Goal: Transaction & Acquisition: Purchase product/service

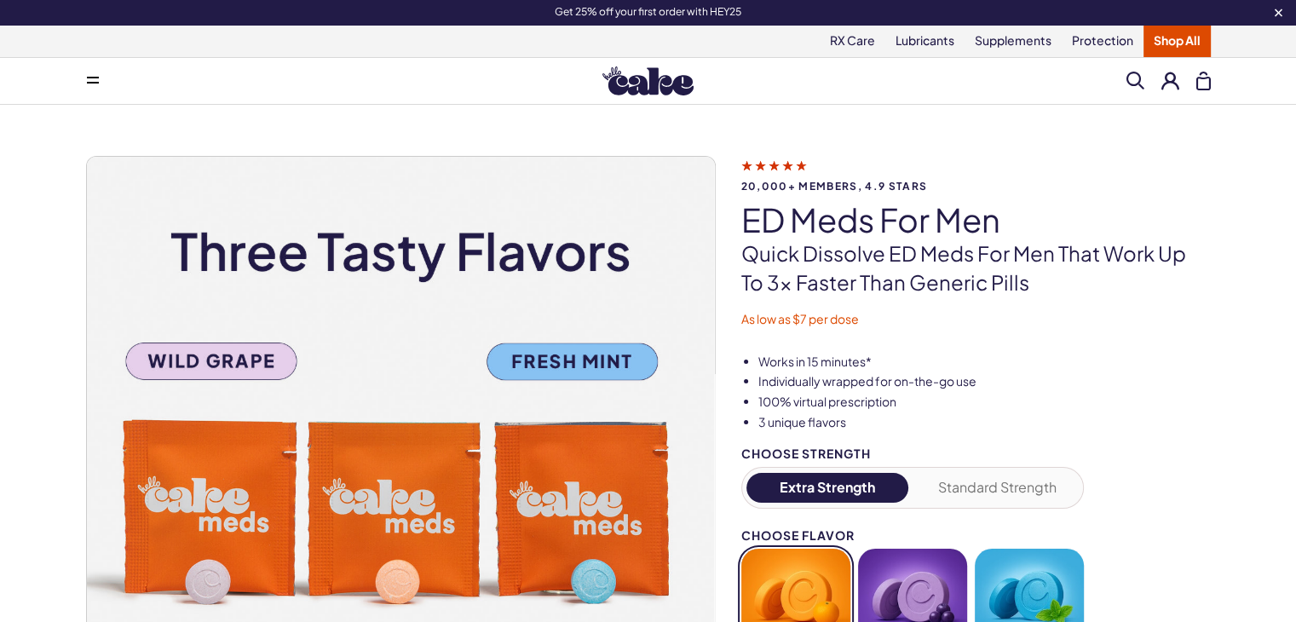
click at [83, 72] on button at bounding box center [93, 81] width 34 height 34
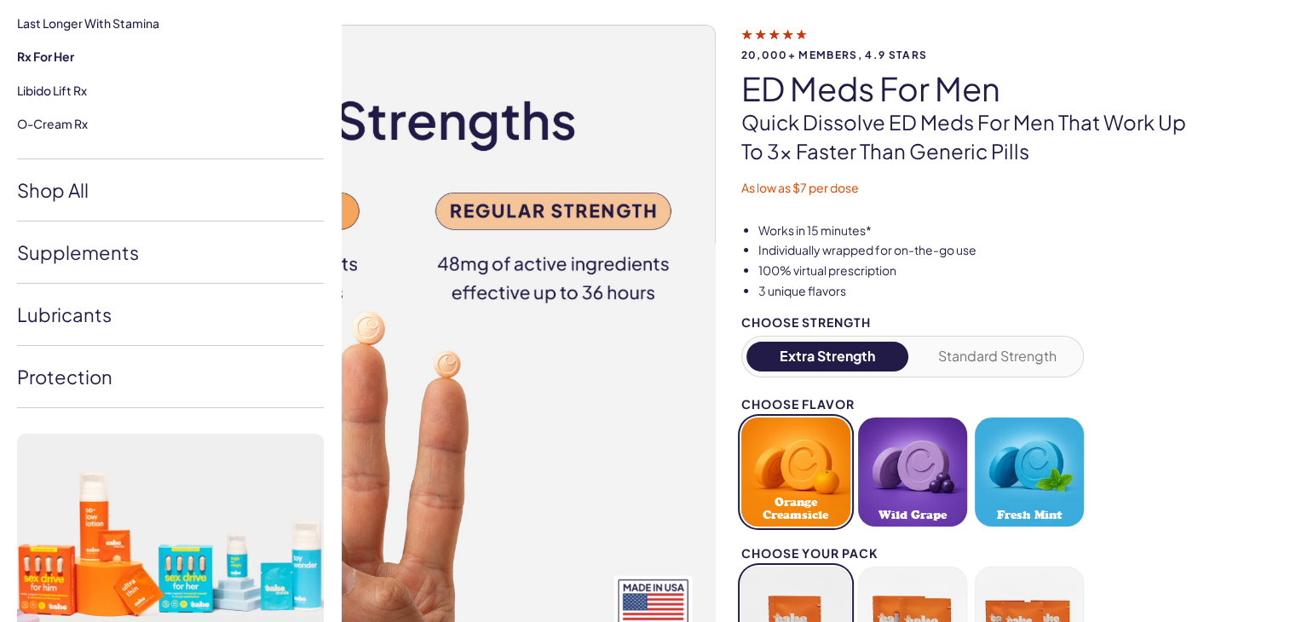
scroll to position [133, 0]
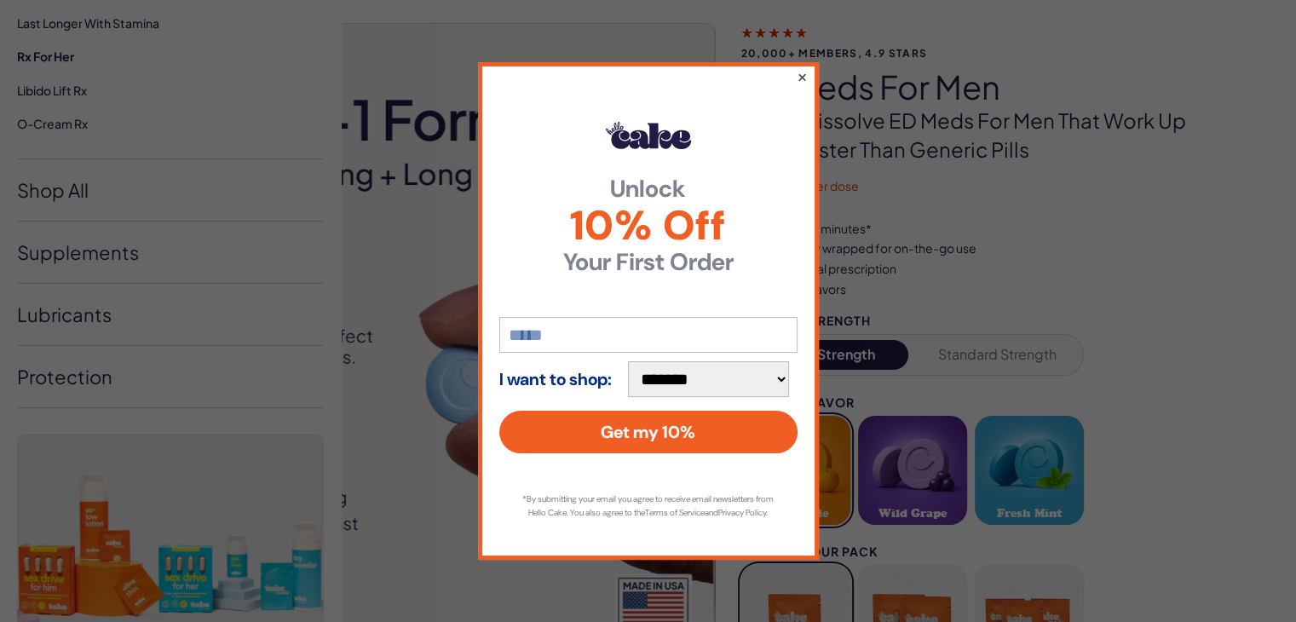
click at [801, 67] on button "×" at bounding box center [801, 76] width 11 height 20
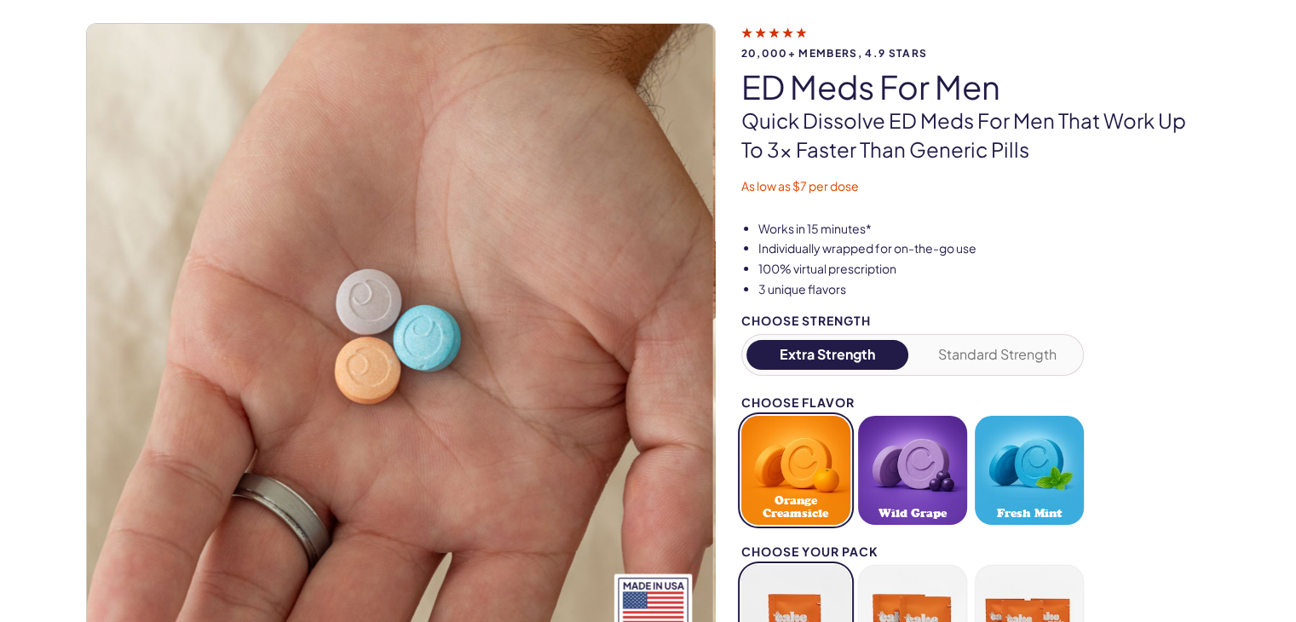
scroll to position [0, 0]
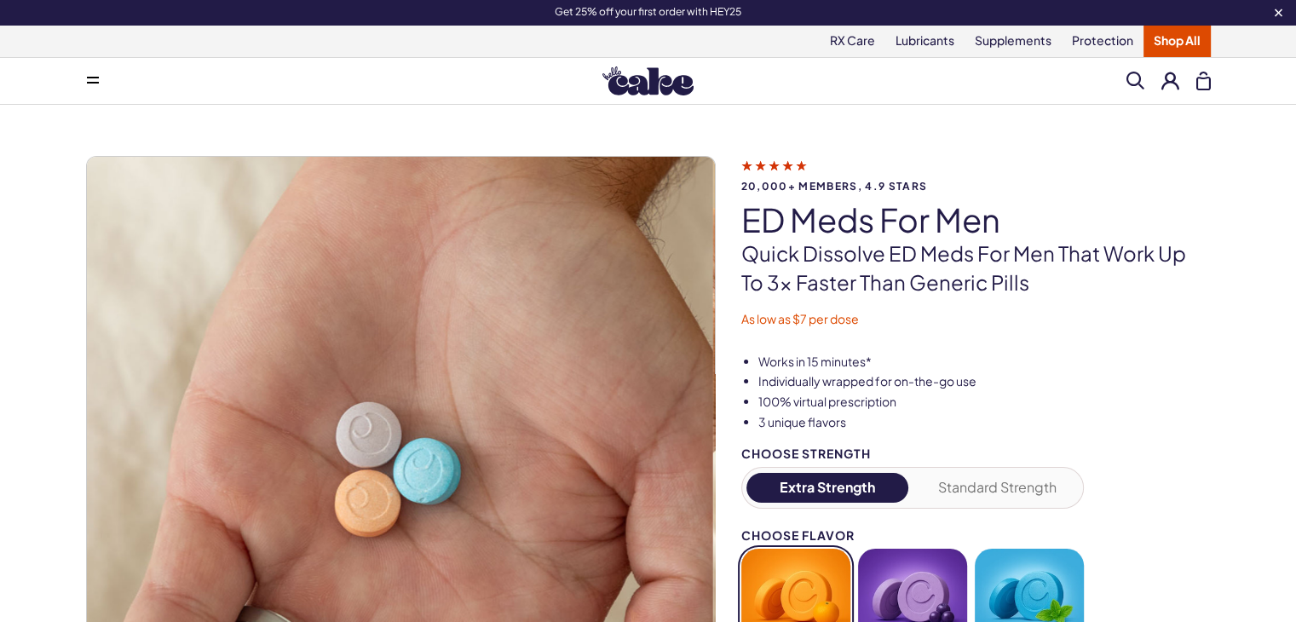
click at [90, 88] on button at bounding box center [93, 81] width 34 height 34
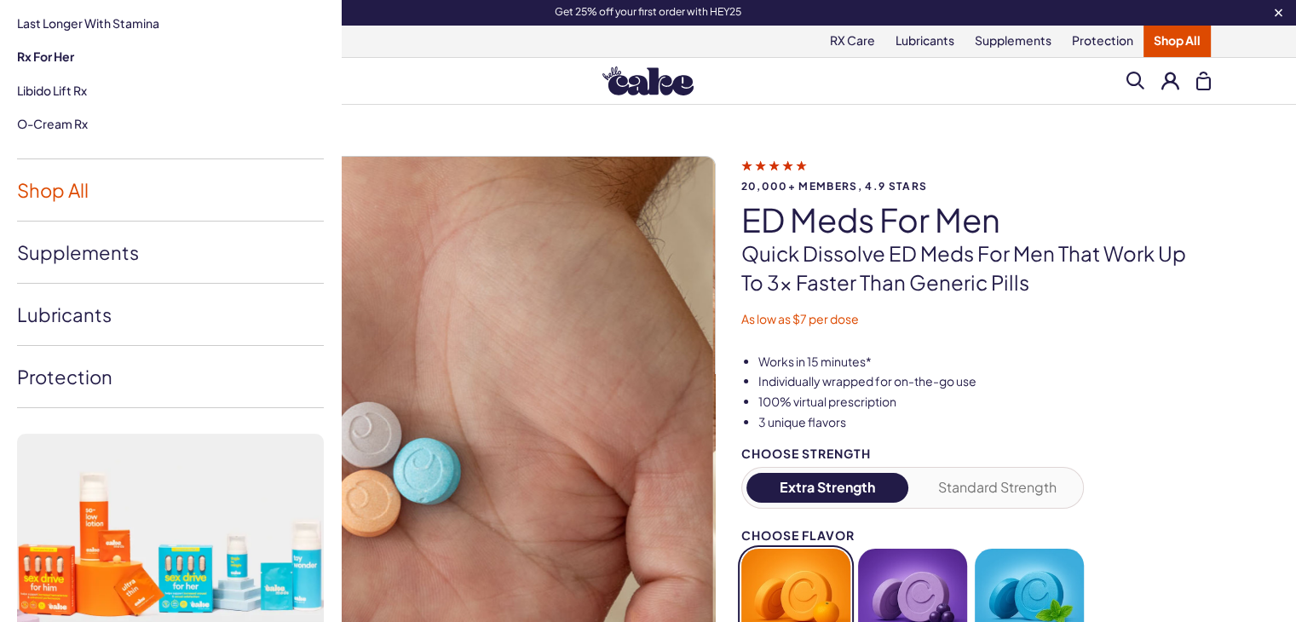
click at [84, 194] on link "Shop All" at bounding box center [170, 189] width 307 height 61
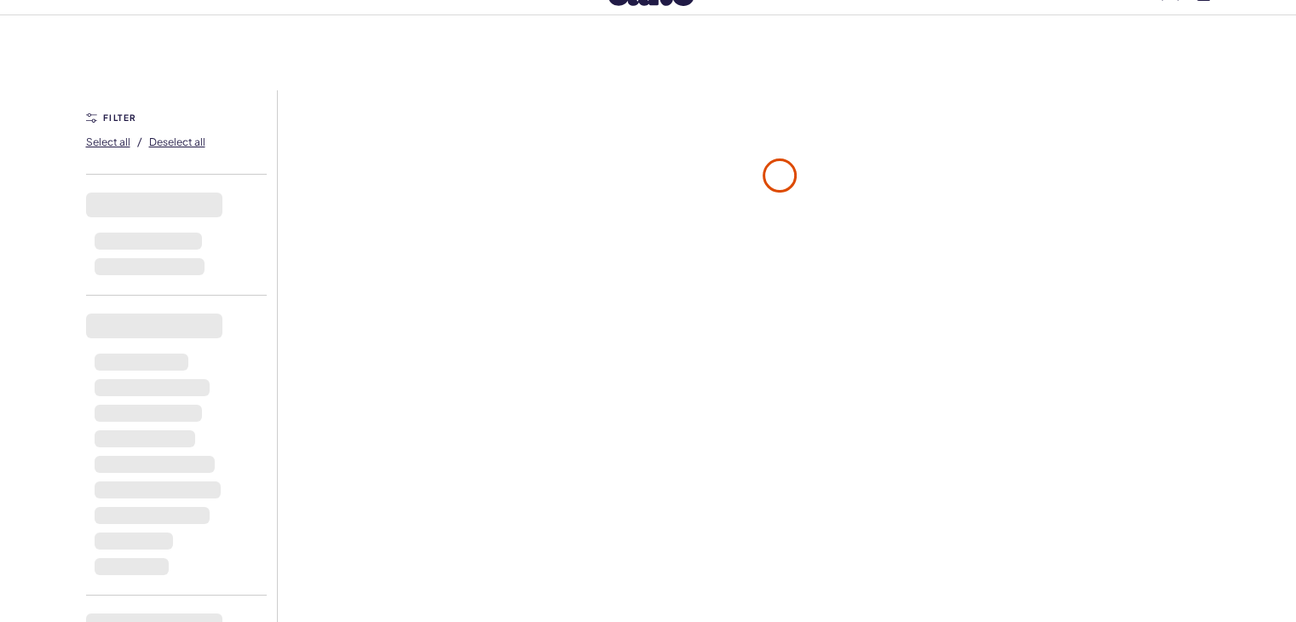
scroll to position [66, 0]
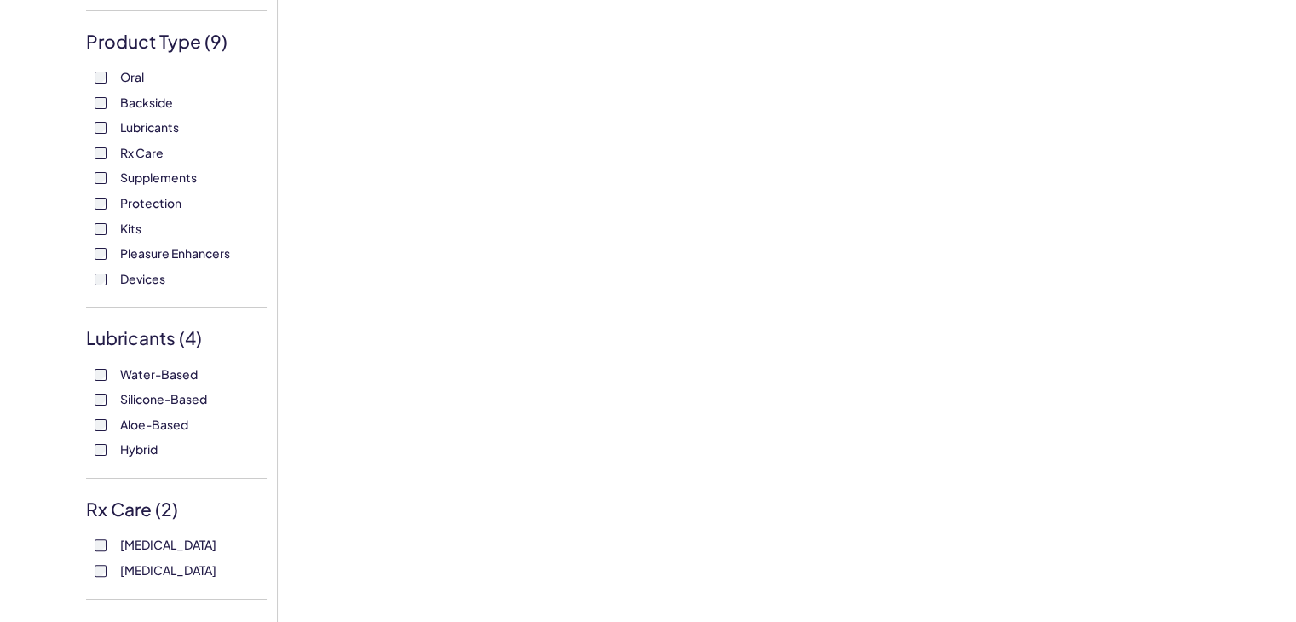
scroll to position [375, 0]
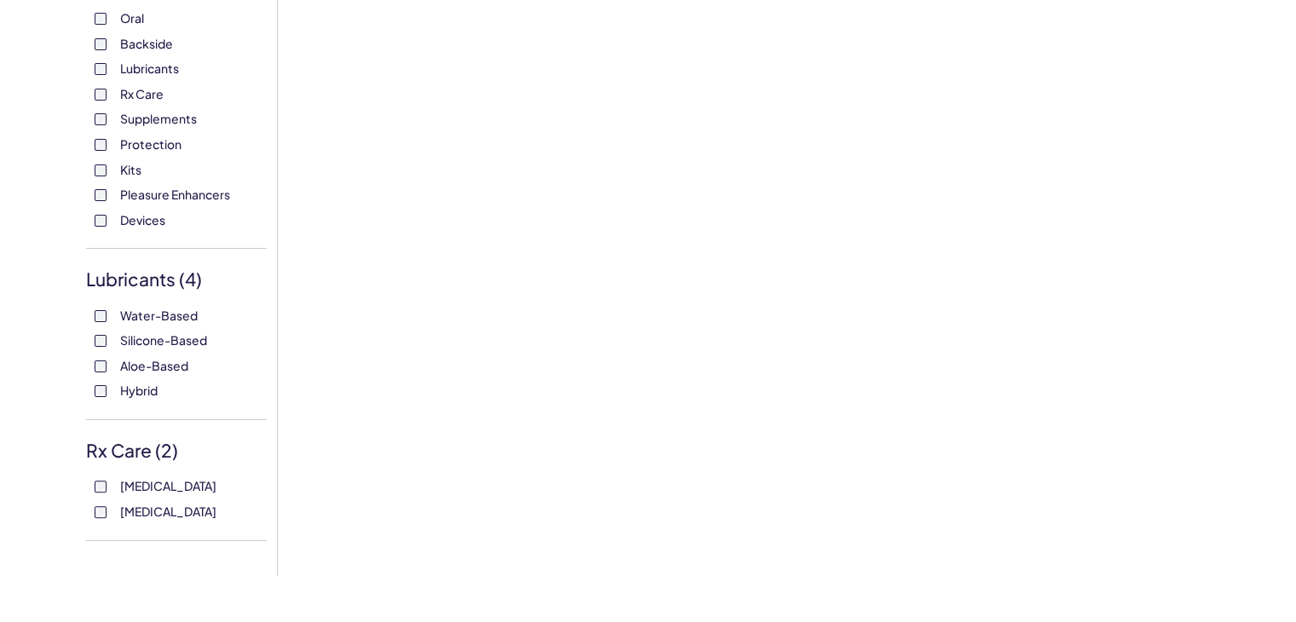
scroll to position [409, 0]
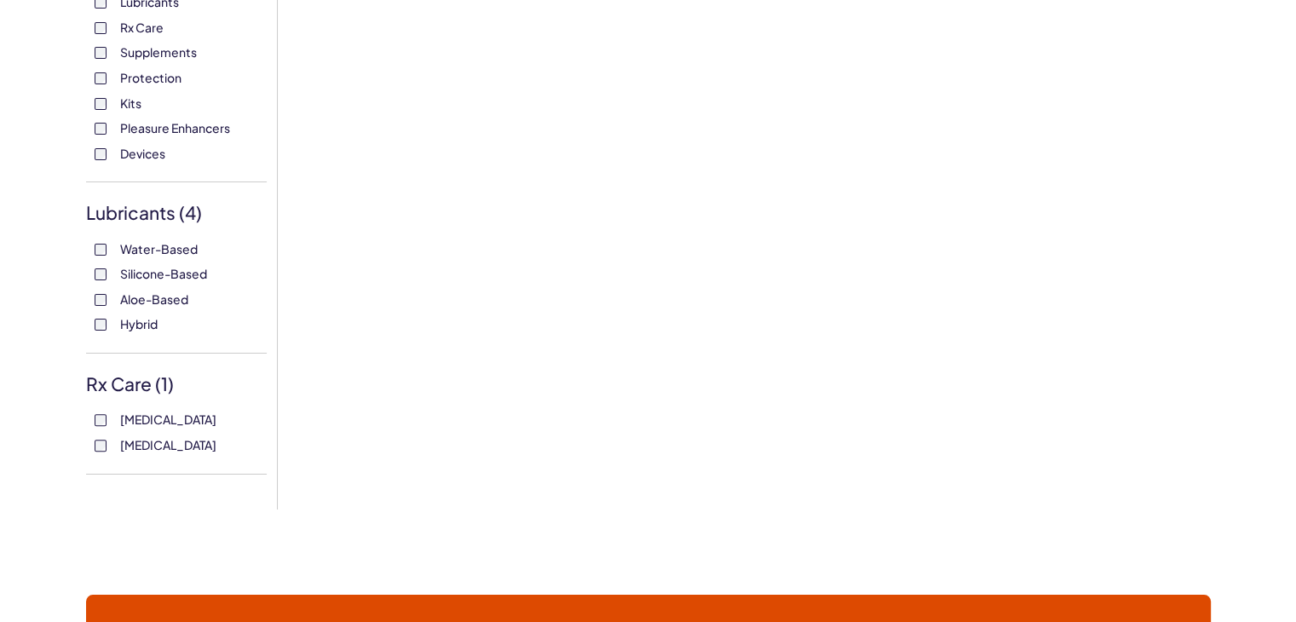
scroll to position [476, 0]
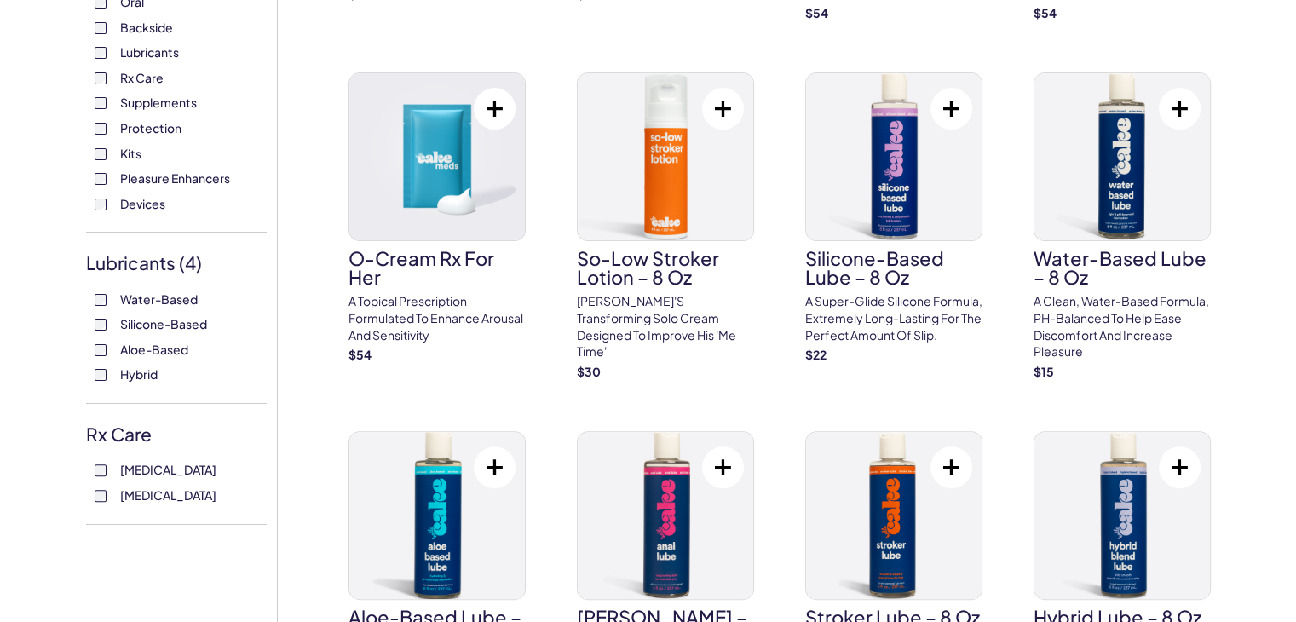
scroll to position [417, 0]
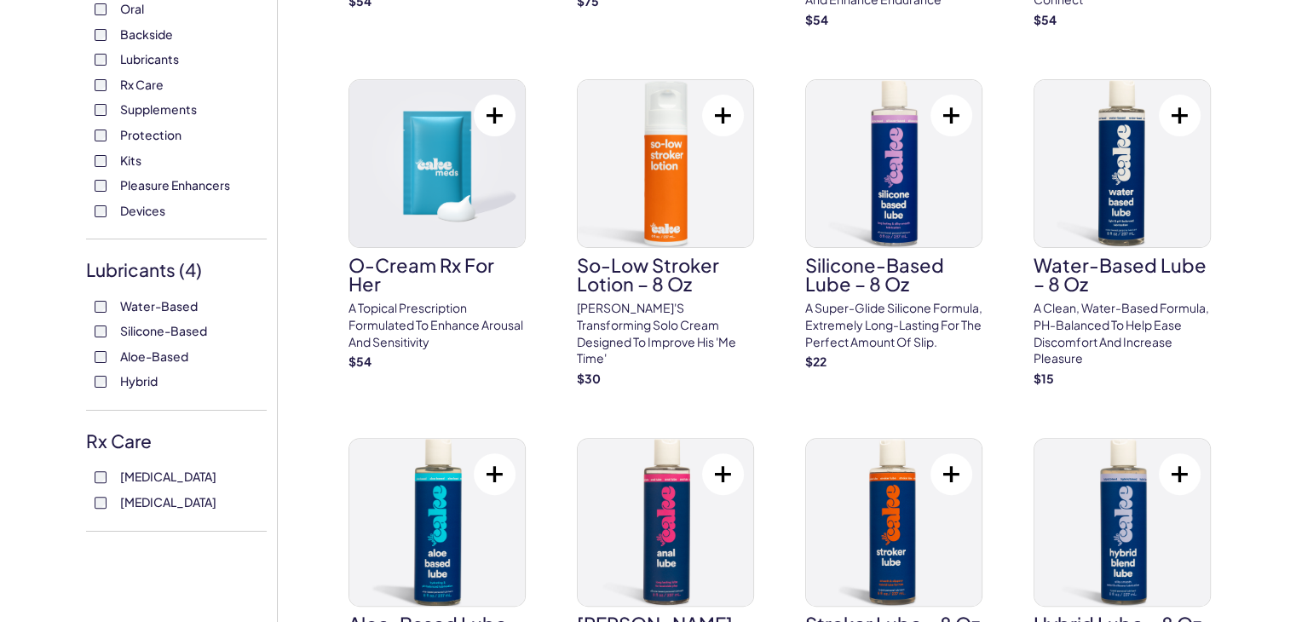
click at [161, 313] on span "Water-Based" at bounding box center [159, 306] width 78 height 22
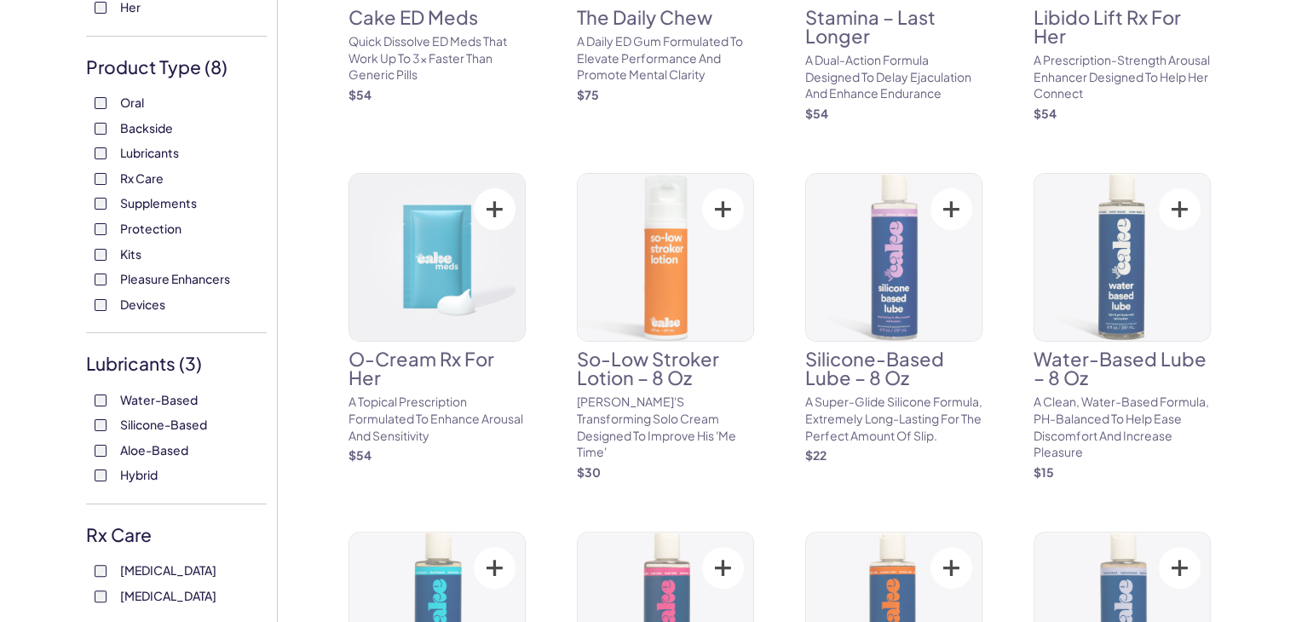
scroll to position [341, 0]
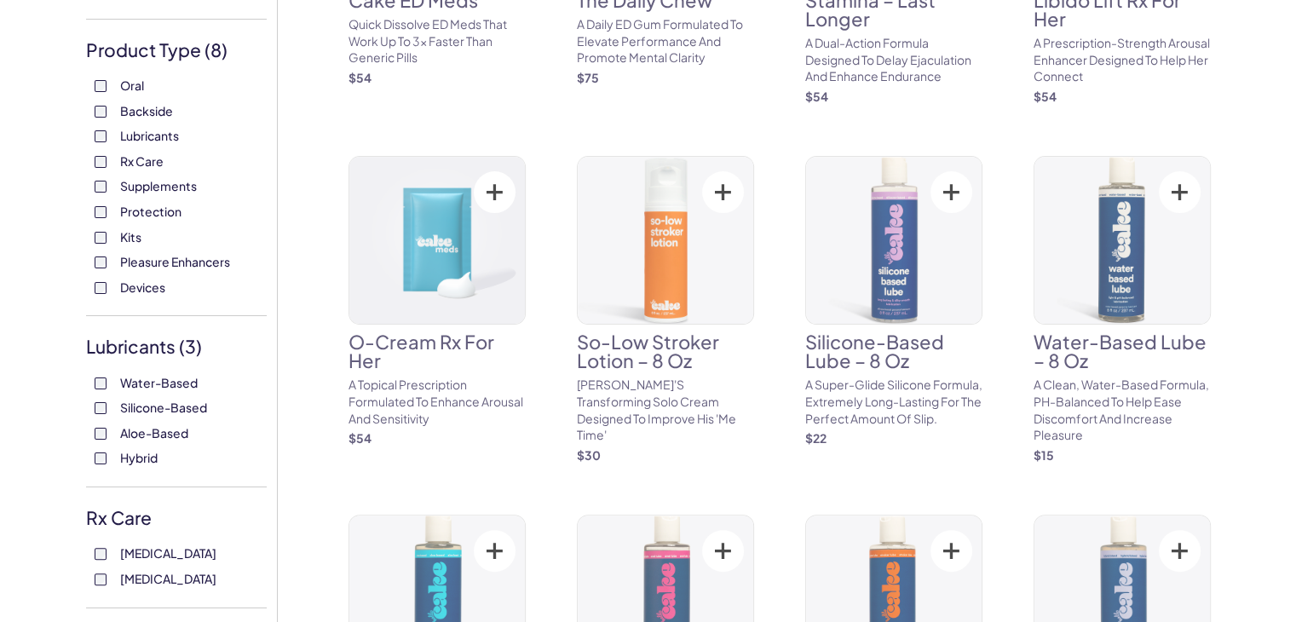
click at [184, 400] on span "Silicone-Based" at bounding box center [163, 407] width 87 height 22
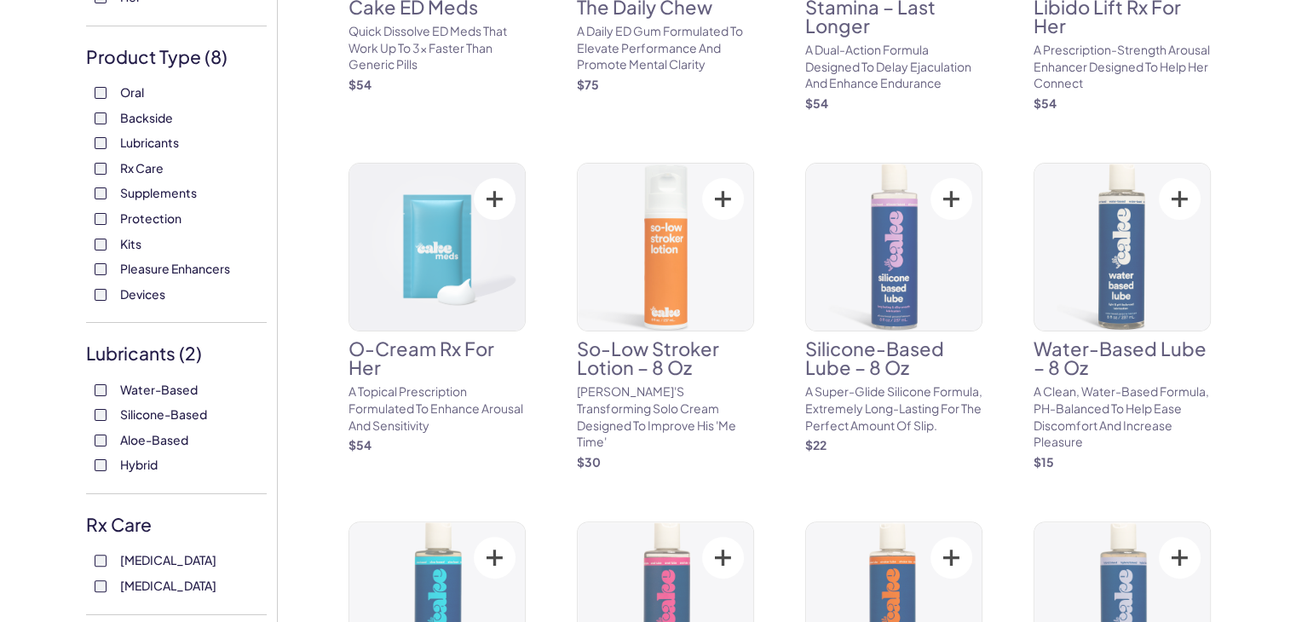
scroll to position [334, 0]
click at [185, 444] on span "Aloe-Based" at bounding box center [154, 440] width 68 height 22
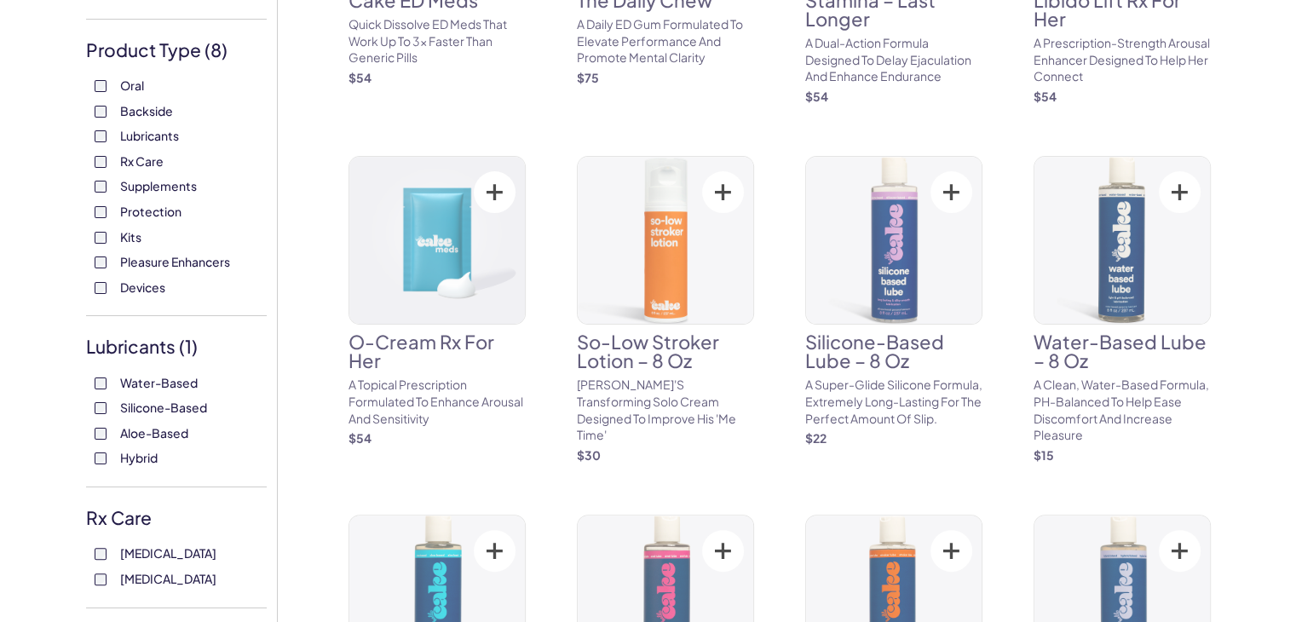
scroll to position [342, 0]
click at [141, 464] on span "Hybrid" at bounding box center [138, 457] width 37 height 22
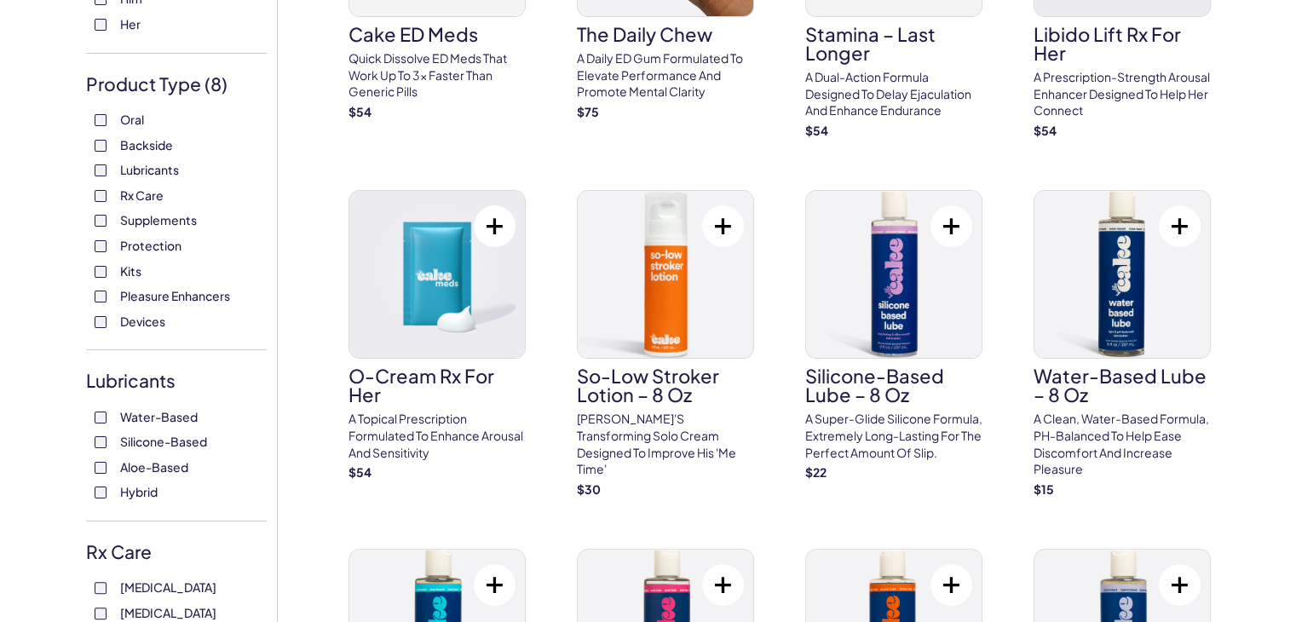
scroll to position [302, 0]
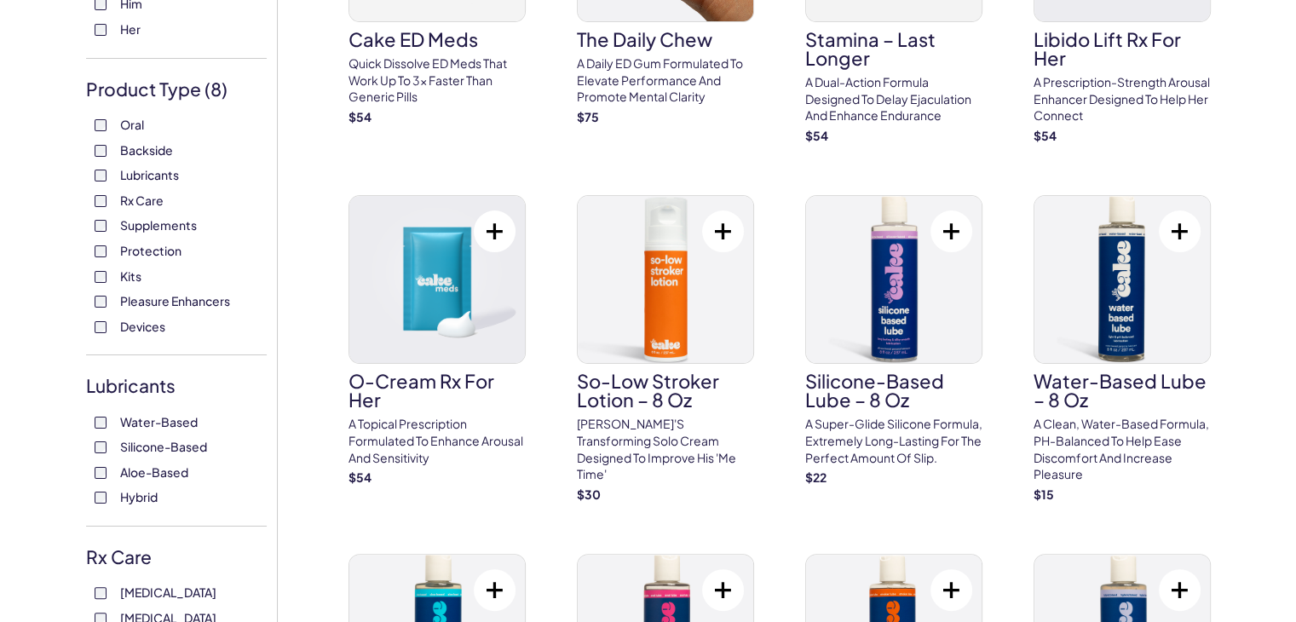
click at [139, 249] on span "Protection" at bounding box center [150, 250] width 61 height 22
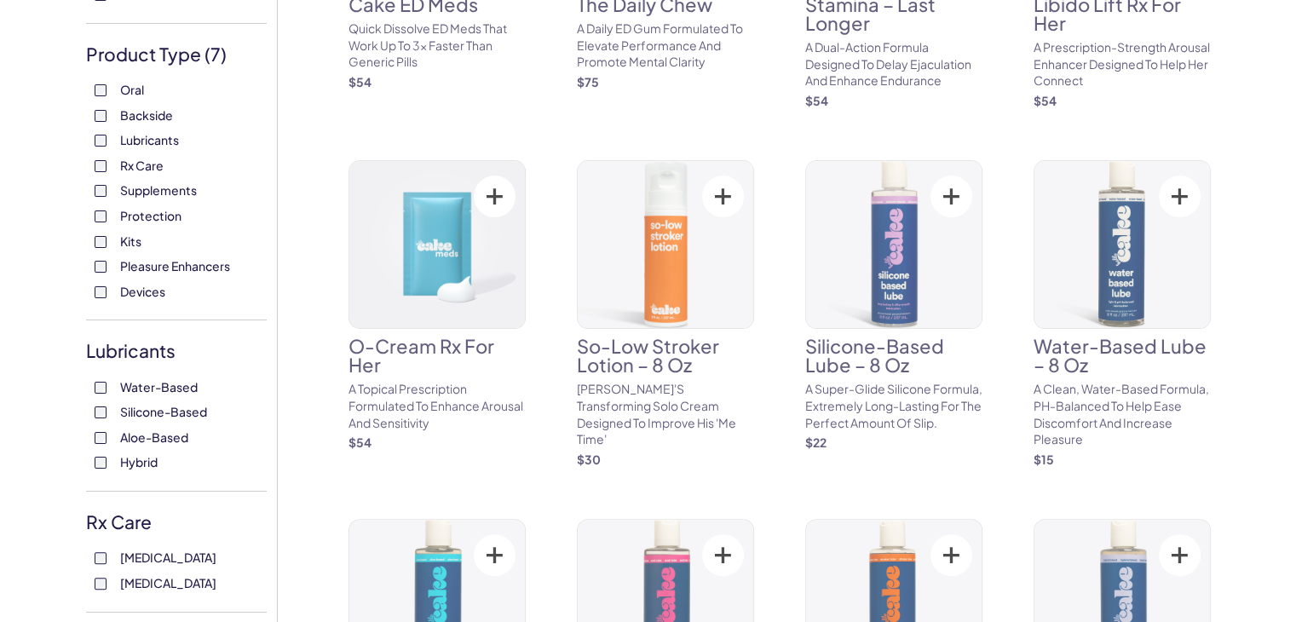
scroll to position [337, 0]
click at [129, 189] on span "Supplements" at bounding box center [158, 189] width 77 height 22
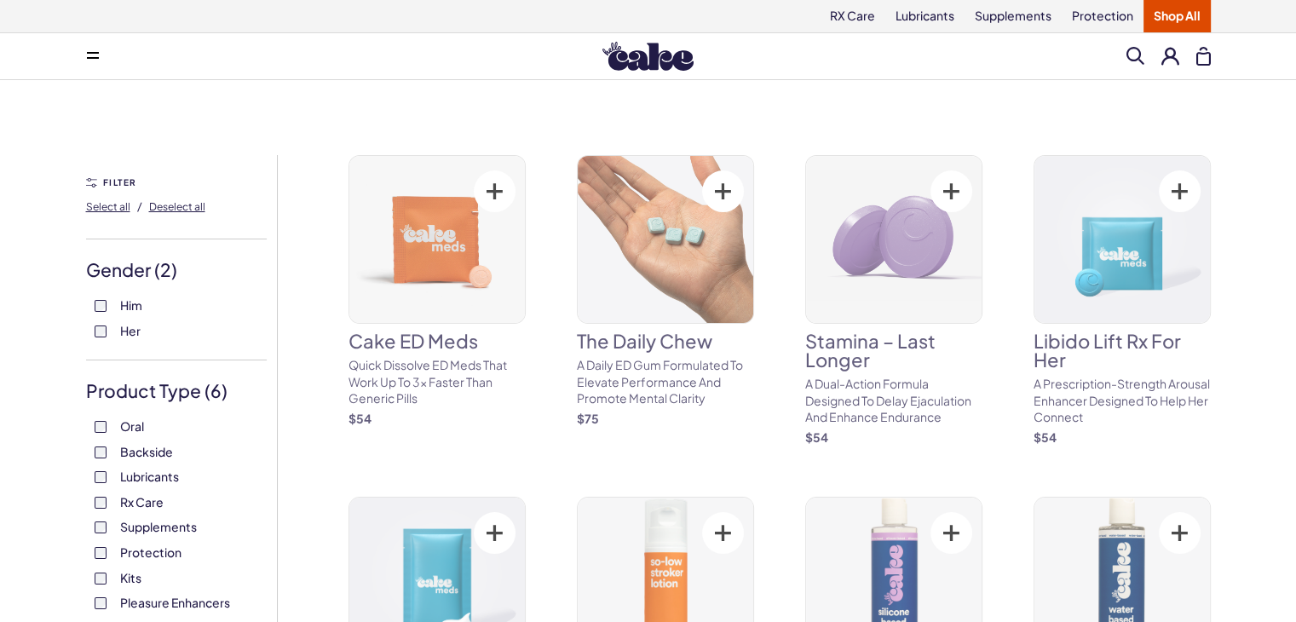
click at [141, 503] on span "Rx Care" at bounding box center [141, 502] width 43 height 22
click at [133, 475] on span "Lubricants" at bounding box center [149, 476] width 59 height 22
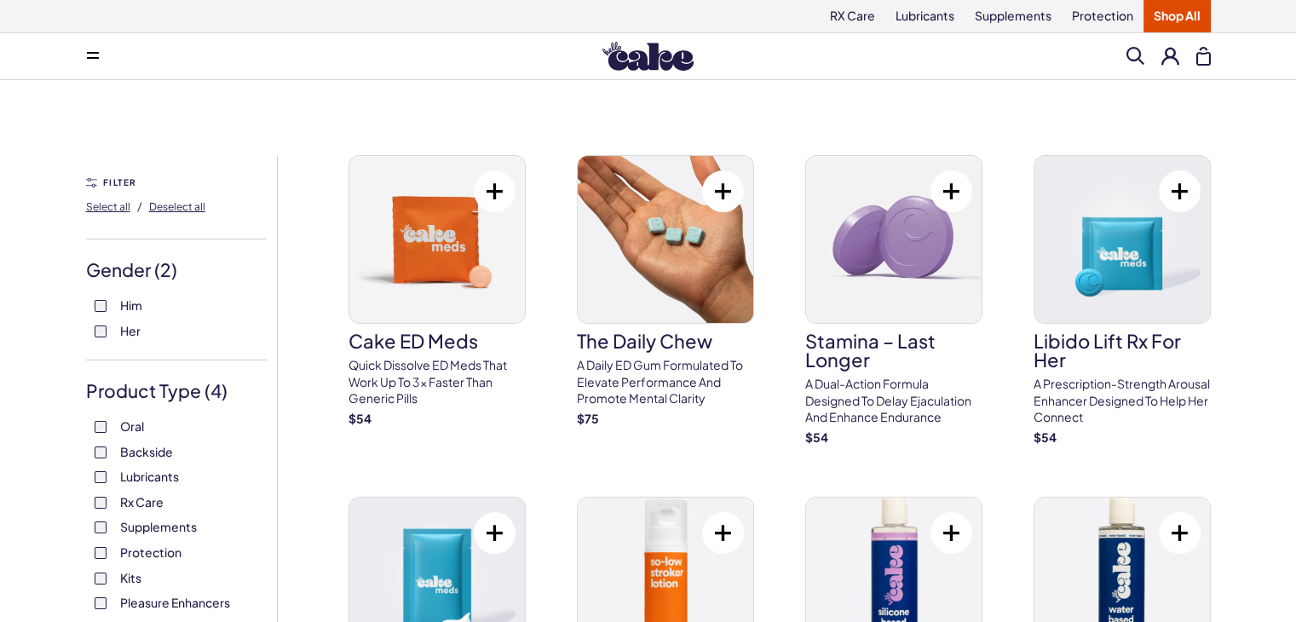
click at [123, 176] on div "FILTER Select all / Deselect all" at bounding box center [176, 205] width 181 height 67
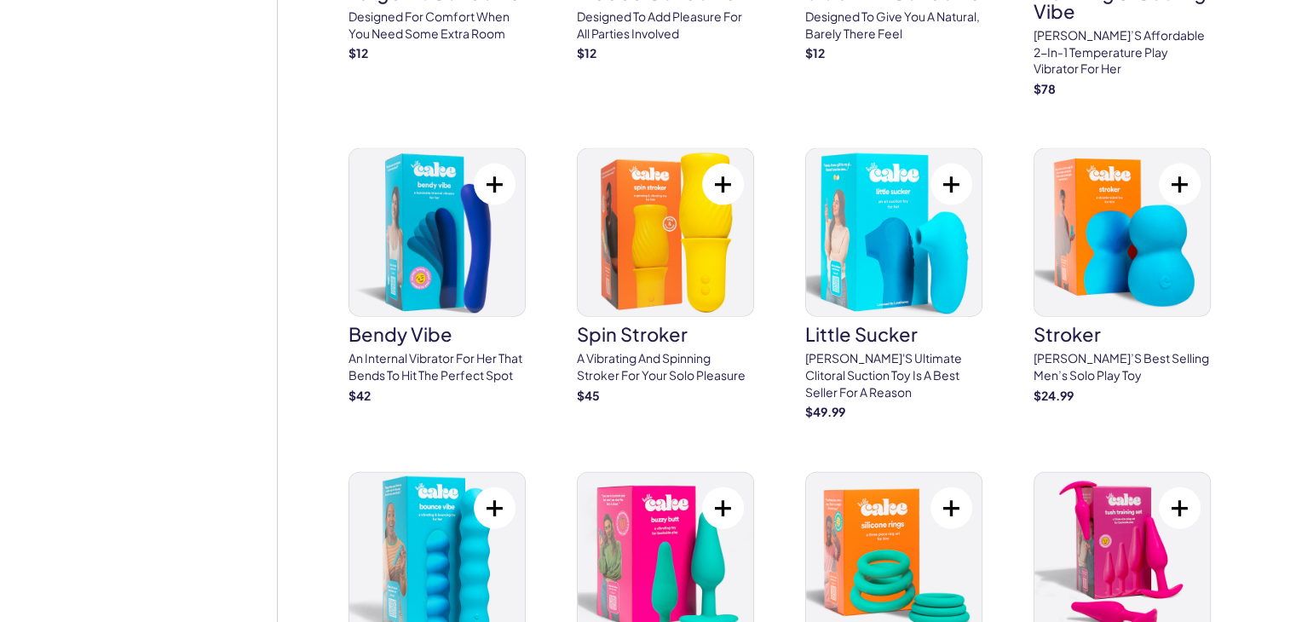
scroll to position [3802, 0]
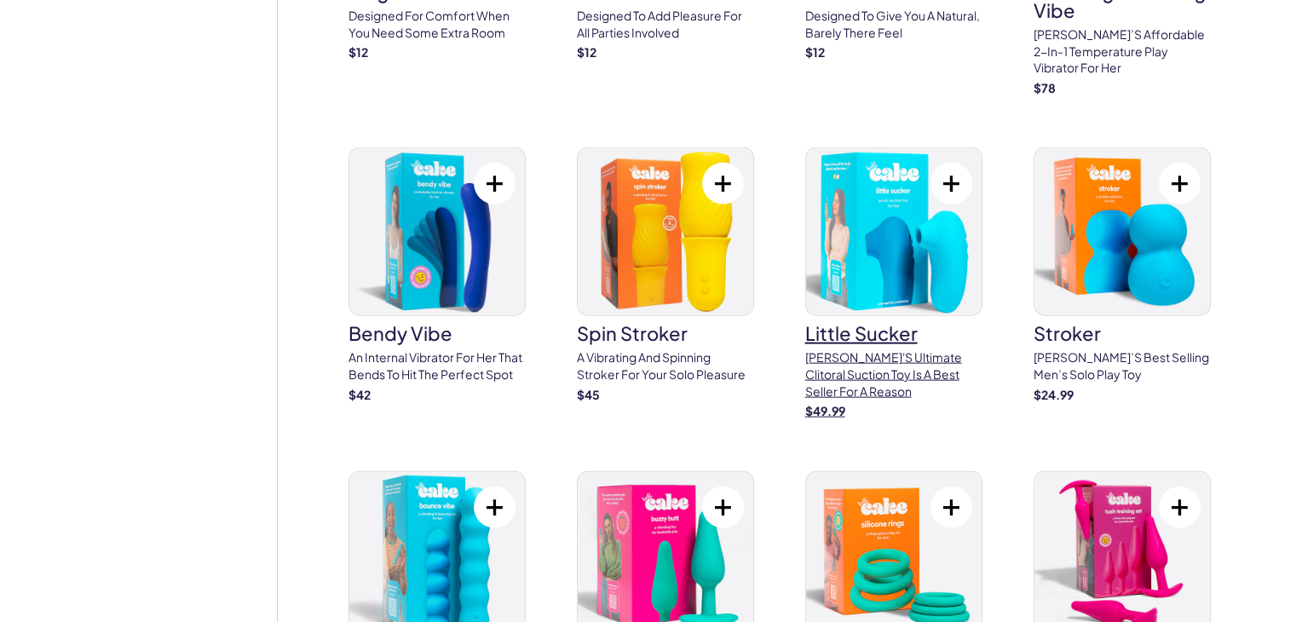
click at [927, 270] on img at bounding box center [894, 231] width 176 height 167
